Goal: Information Seeking & Learning: Check status

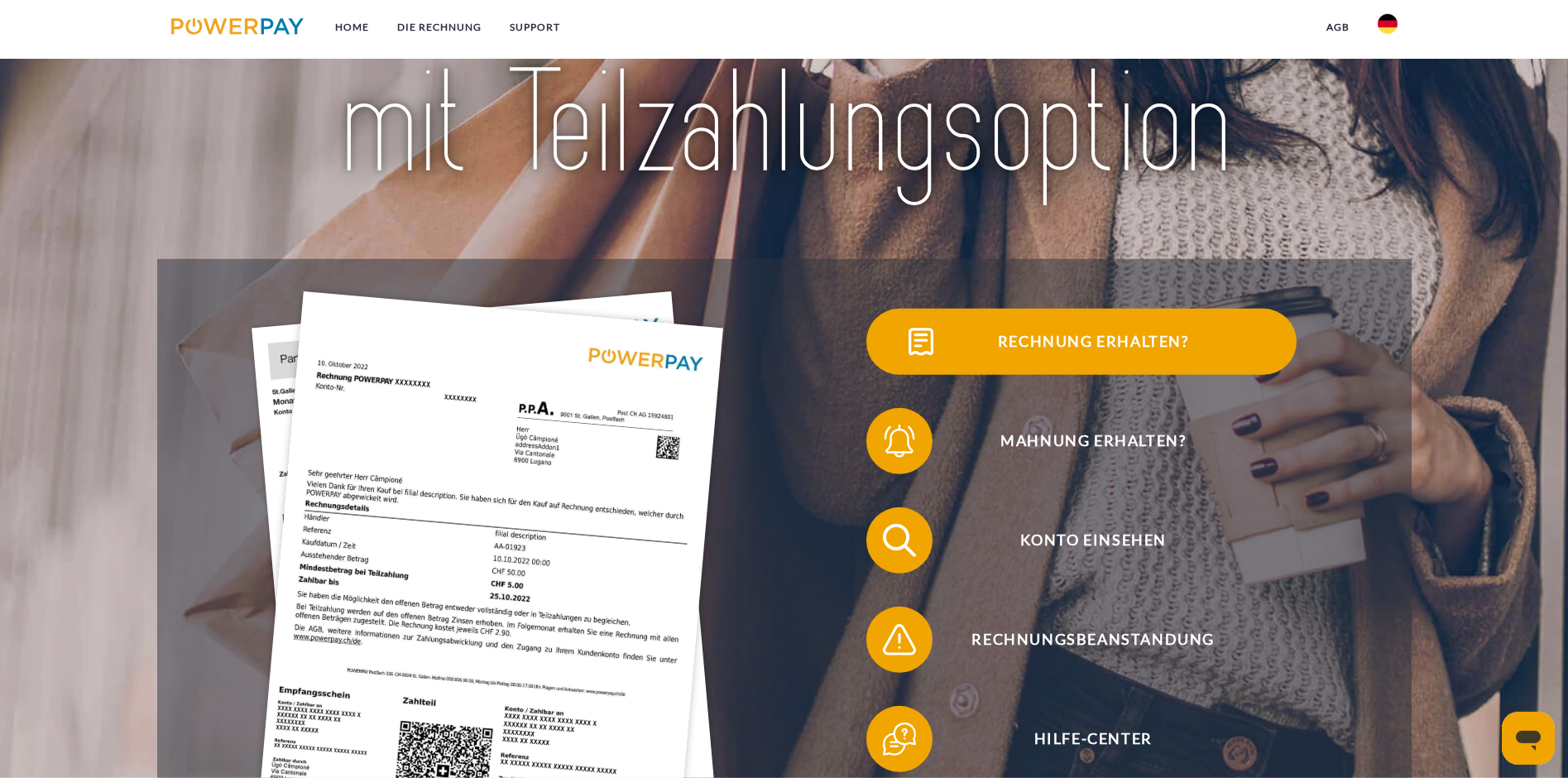
scroll to position [254, 0]
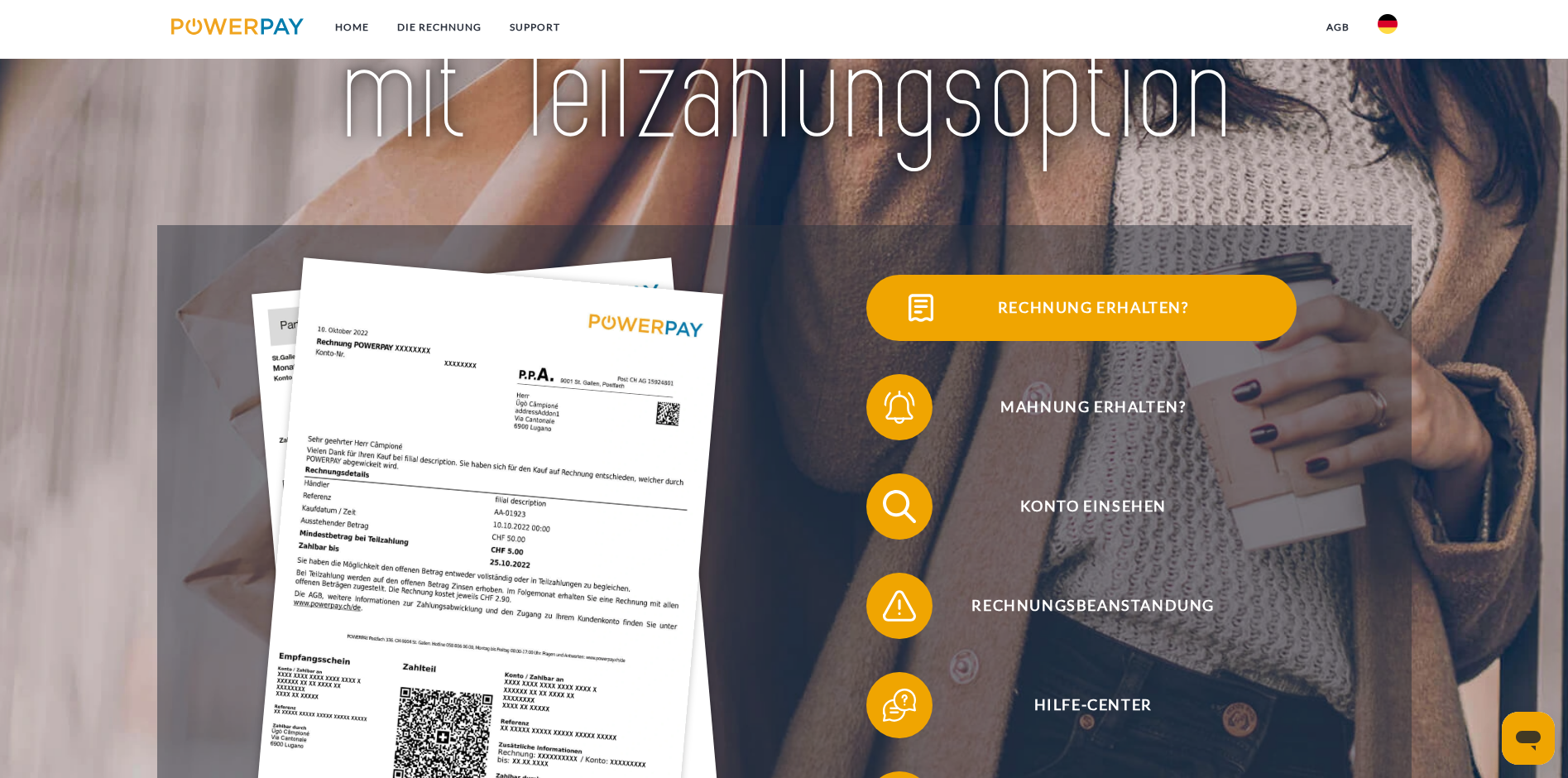
click at [891, 326] on span "Rechnung erhalten?" at bounding box center [1093, 307] width 406 height 66
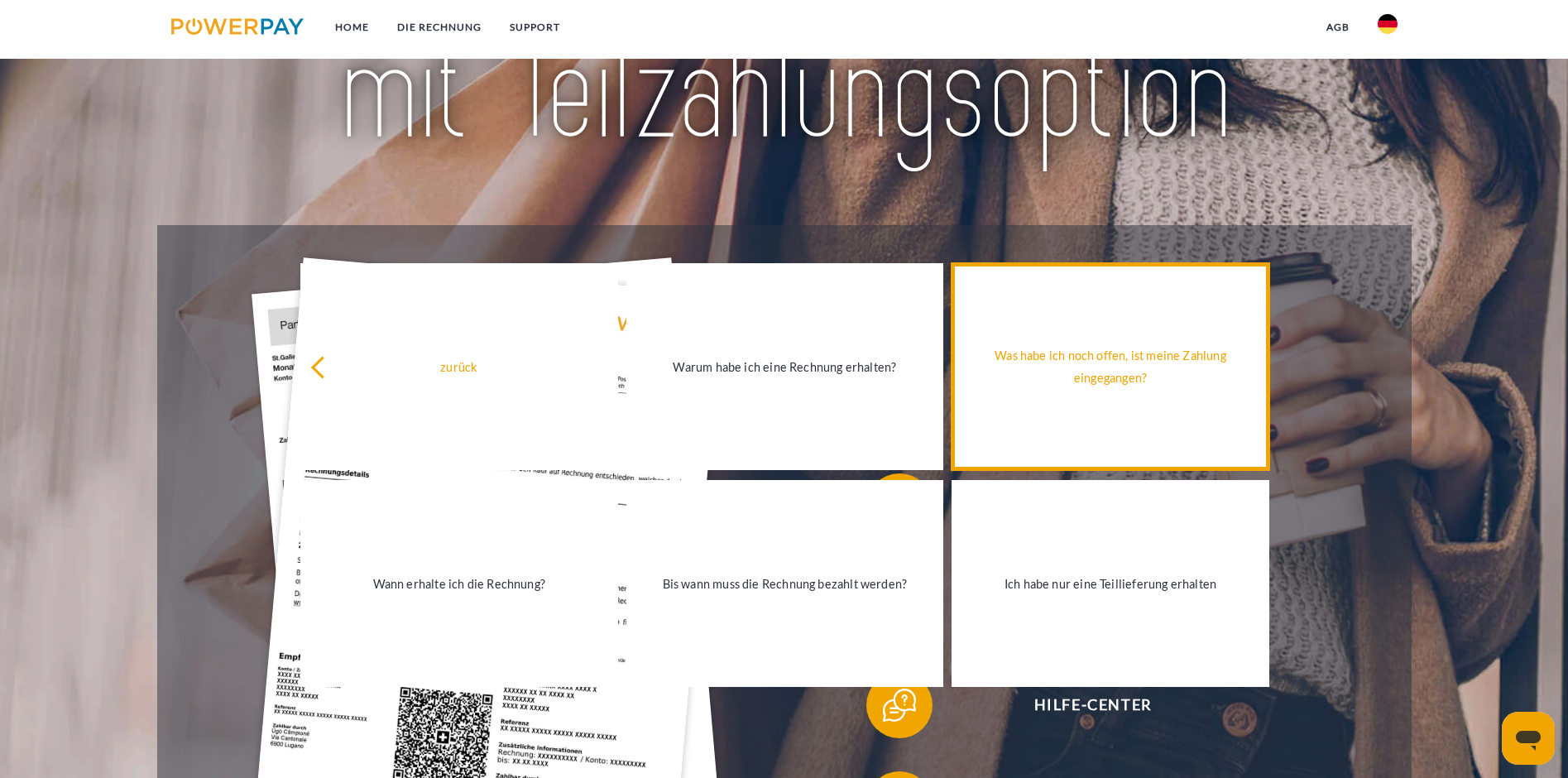
click at [1056, 366] on div "Was habe ich noch offen, ist meine Zahlung eingegangen?" at bounding box center [1110, 367] width 298 height 45
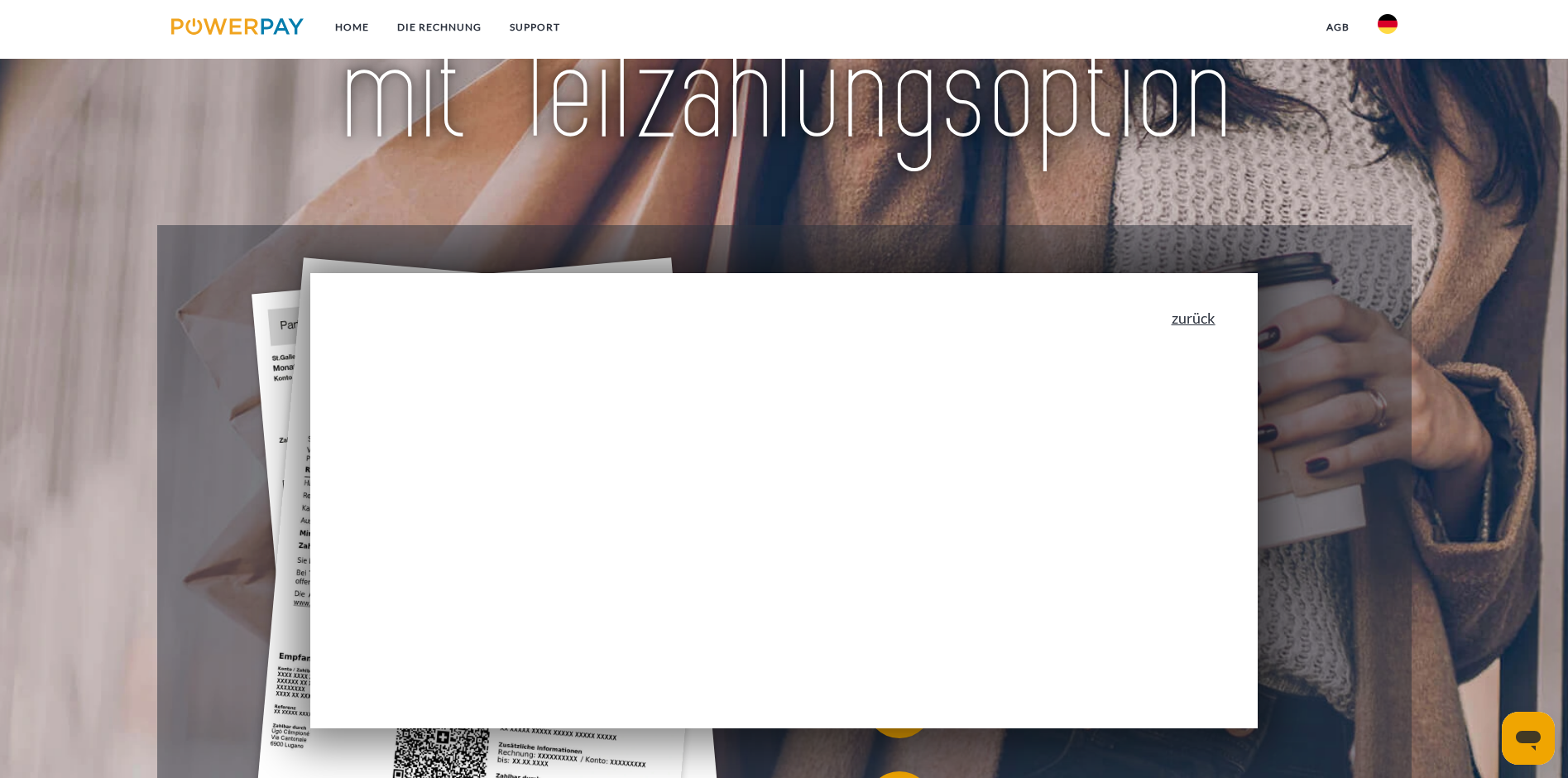
click at [1190, 325] on link "zurück" at bounding box center [1194, 318] width 44 height 15
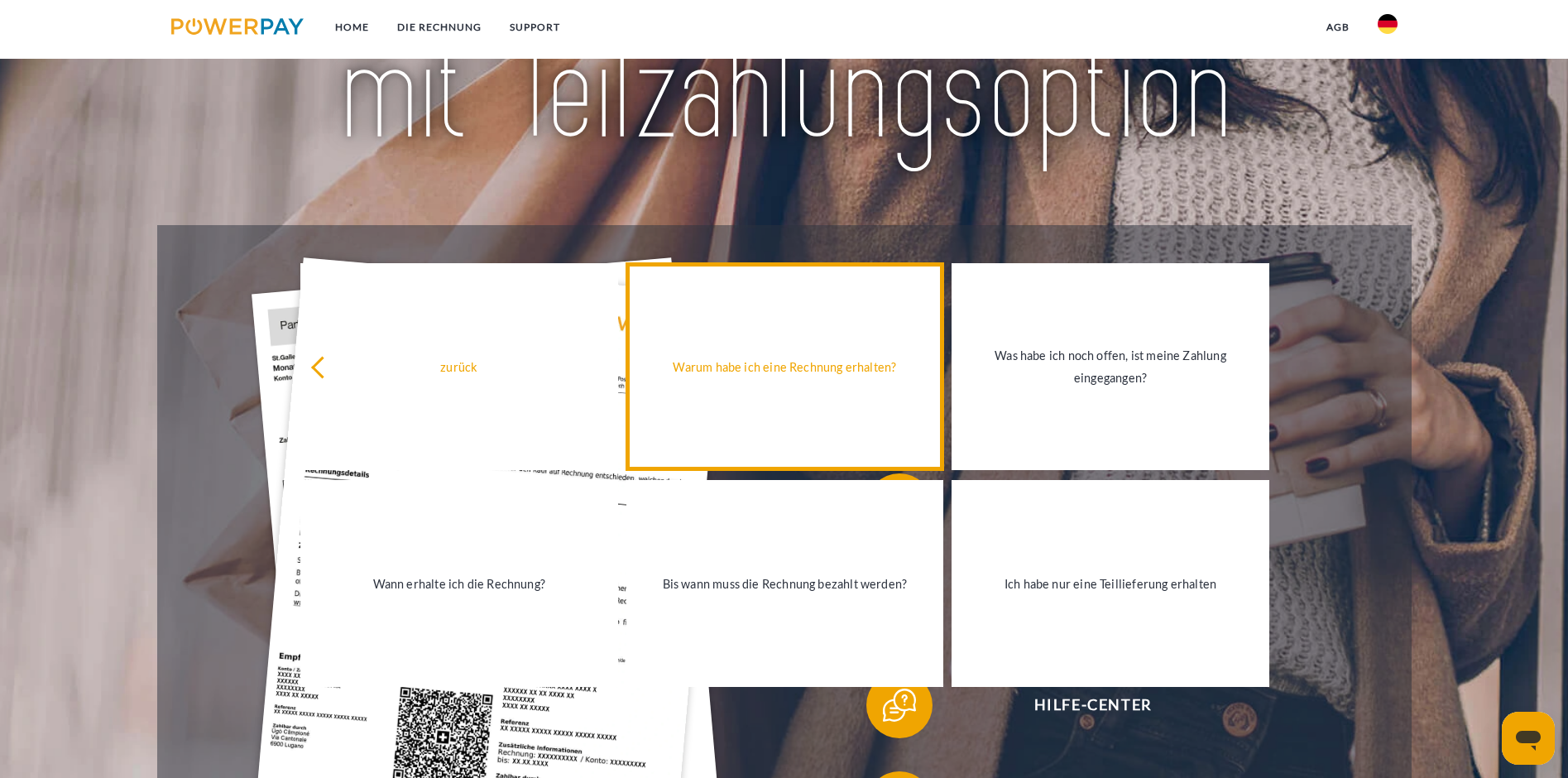
scroll to position [0, 0]
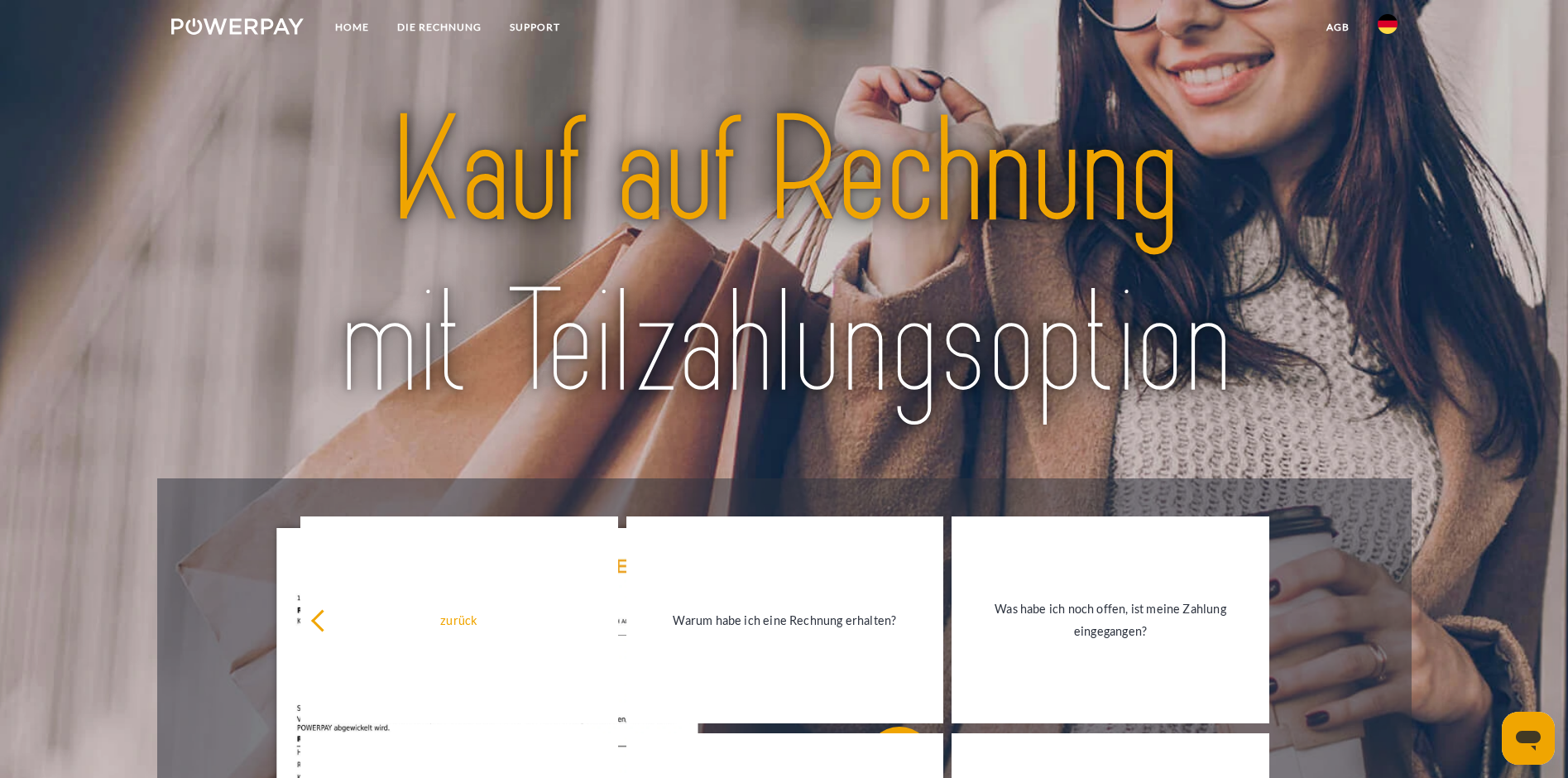
click at [1337, 28] on link "agb" at bounding box center [1338, 27] width 52 height 30
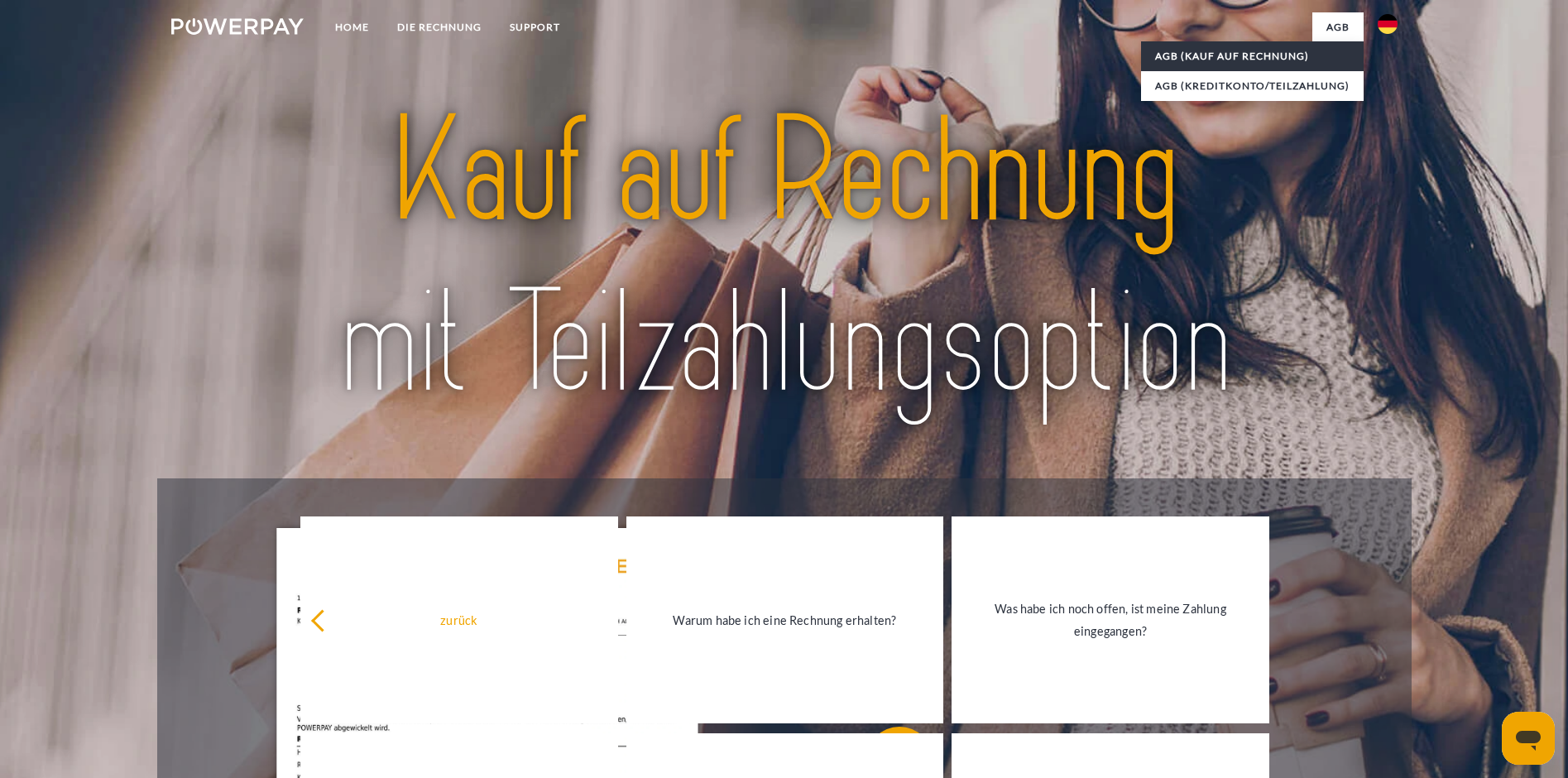
click at [1210, 56] on link "AGB (Kauf auf Rechnung)" at bounding box center [1252, 56] width 223 height 30
click at [361, 23] on link "Home" at bounding box center [352, 27] width 62 height 30
click at [549, 28] on link "SUPPORT" at bounding box center [535, 27] width 78 height 30
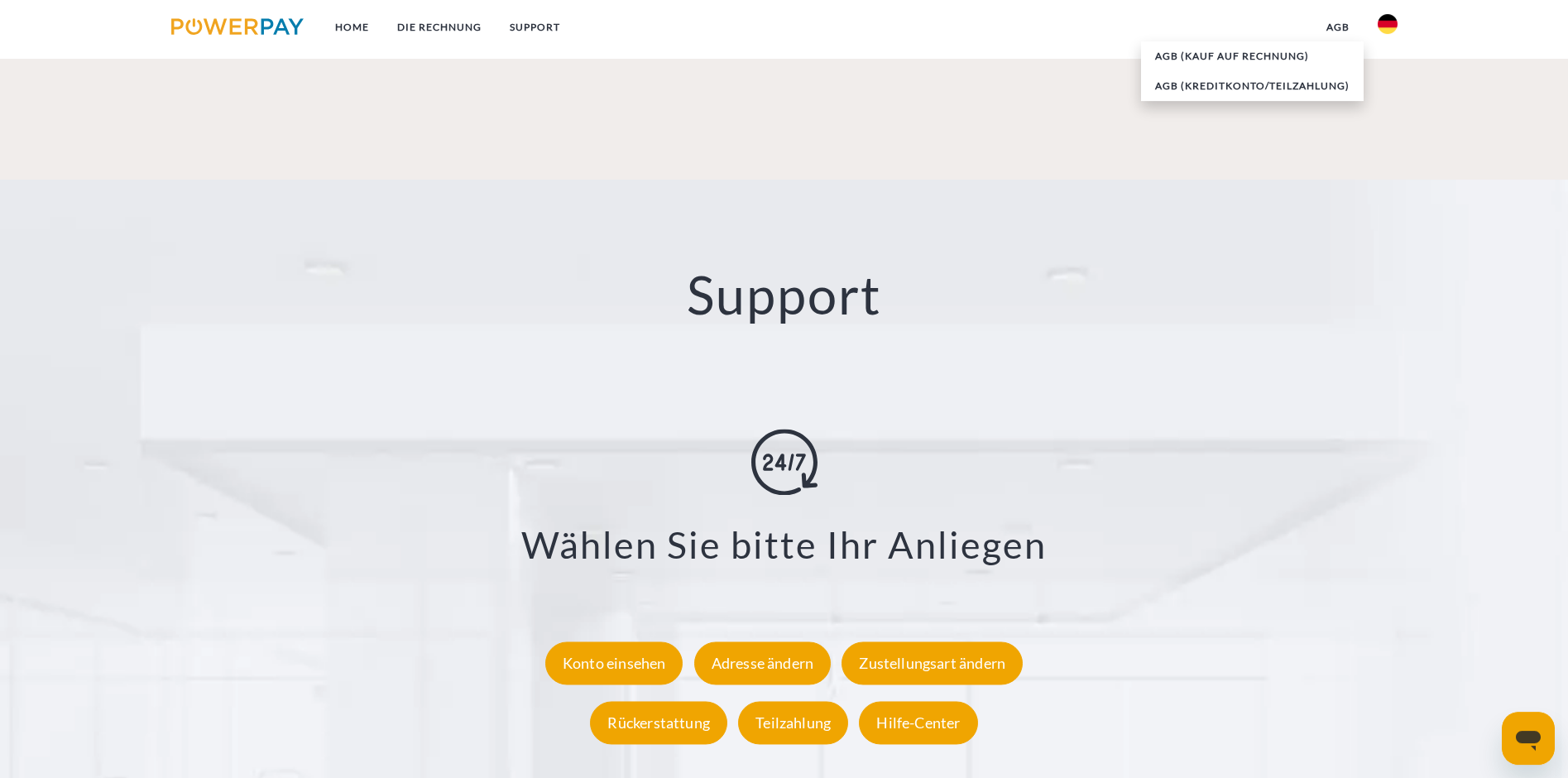
scroll to position [2906, 0]
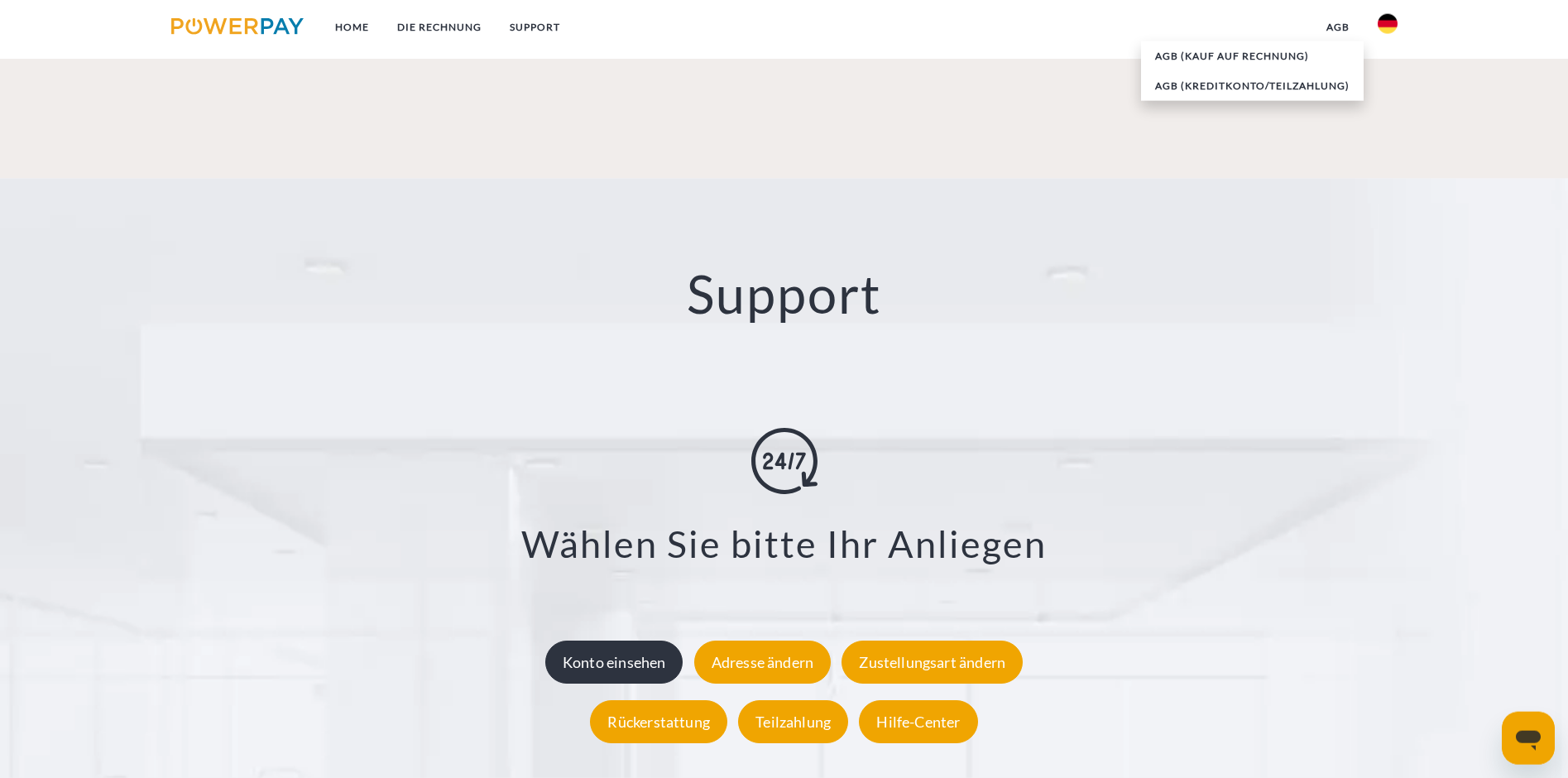
click at [618, 641] on div "Konto einsehen" at bounding box center [614, 662] width 138 height 43
click at [904, 701] on div "Hilfe-Center" at bounding box center [918, 722] width 119 height 43
